Goal: Navigation & Orientation: Find specific page/section

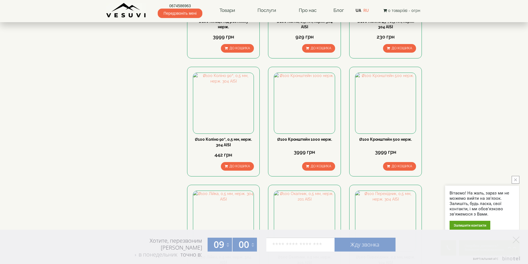
scroll to position [542, 0]
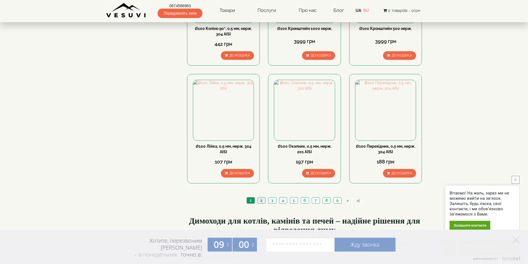
click at [261, 198] on link "2" at bounding box center [261, 201] width 8 height 6
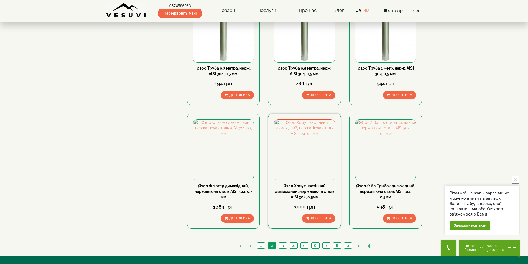
scroll to position [499, 0]
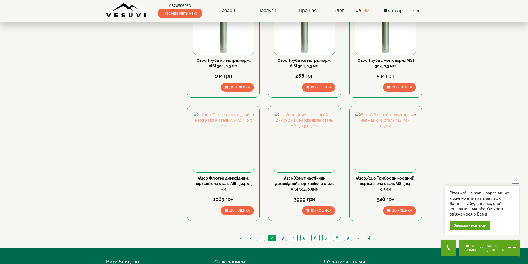
click at [282, 235] on link "3" at bounding box center [283, 238] width 8 height 6
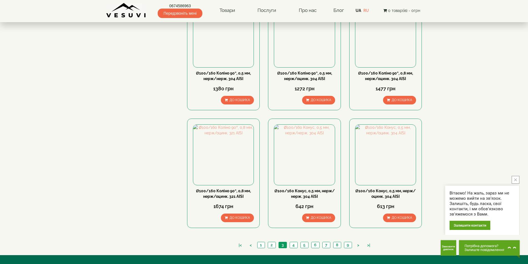
scroll to position [499, 0]
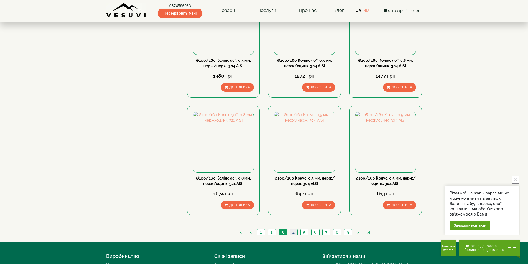
click at [293, 229] on link "4" at bounding box center [294, 232] width 8 height 6
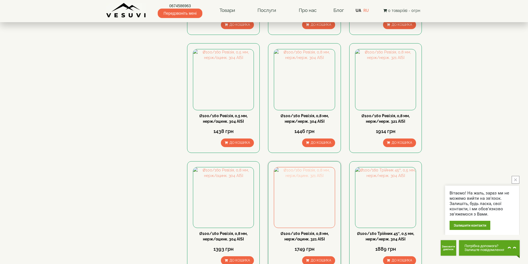
scroll to position [499, 0]
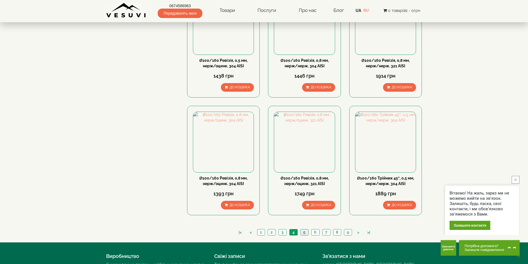
click at [305, 229] on link "5" at bounding box center [304, 232] width 8 height 6
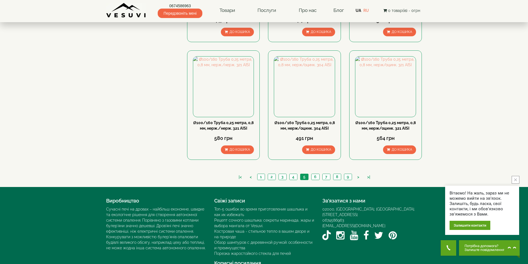
scroll to position [555, 0]
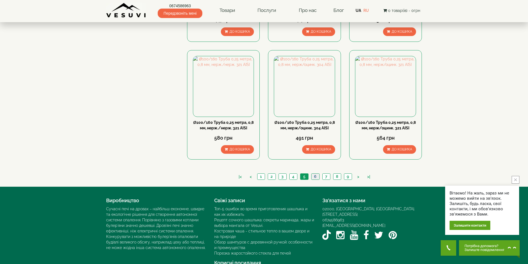
click at [316, 174] on link "6" at bounding box center [315, 177] width 8 height 6
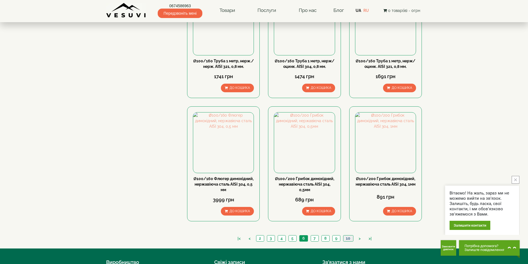
scroll to position [499, 0]
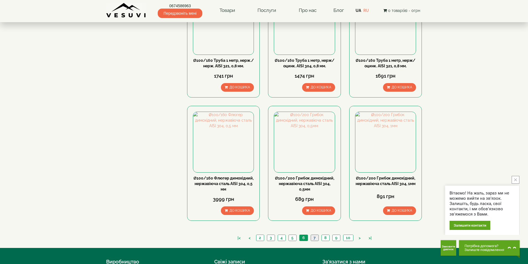
click at [311, 235] on link "7" at bounding box center [315, 238] width 8 height 6
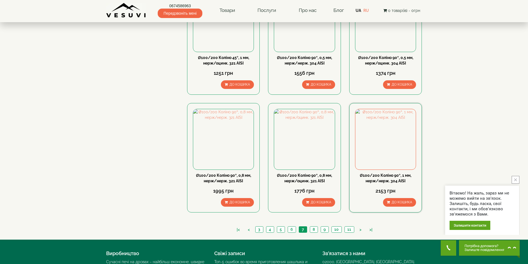
scroll to position [560, 0]
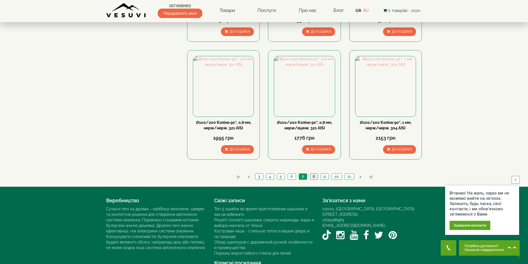
click at [314, 174] on link "8" at bounding box center [314, 177] width 8 height 6
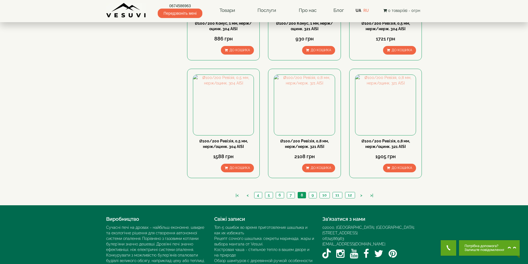
scroll to position [554, 0]
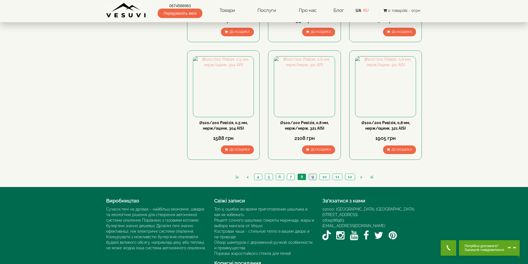
click at [315, 174] on link "9" at bounding box center [313, 177] width 8 height 6
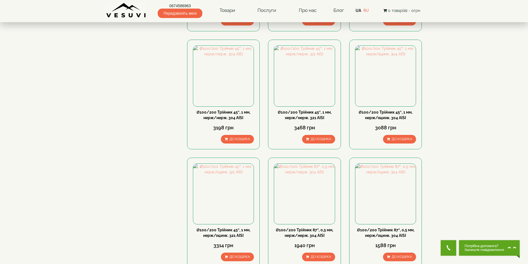
scroll to position [527, 0]
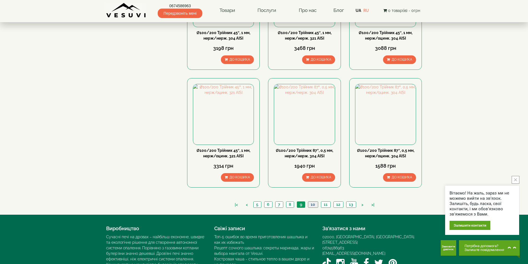
click at [315, 202] on link "10" at bounding box center [313, 205] width 10 height 6
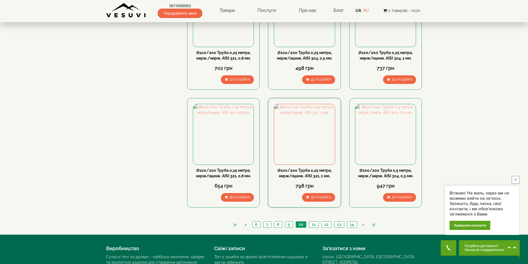
scroll to position [527, 0]
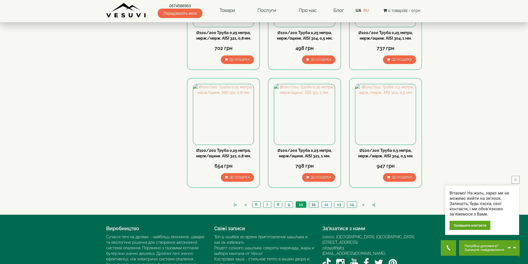
click at [312, 202] on link "11" at bounding box center [313, 205] width 9 height 6
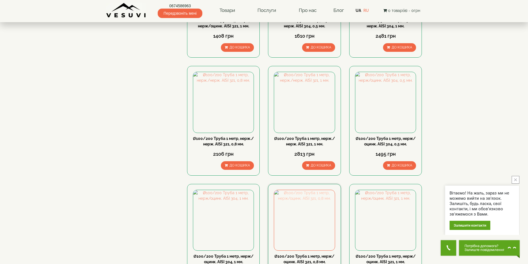
scroll to position [527, 0]
